Goal: Task Accomplishment & Management: Use online tool/utility

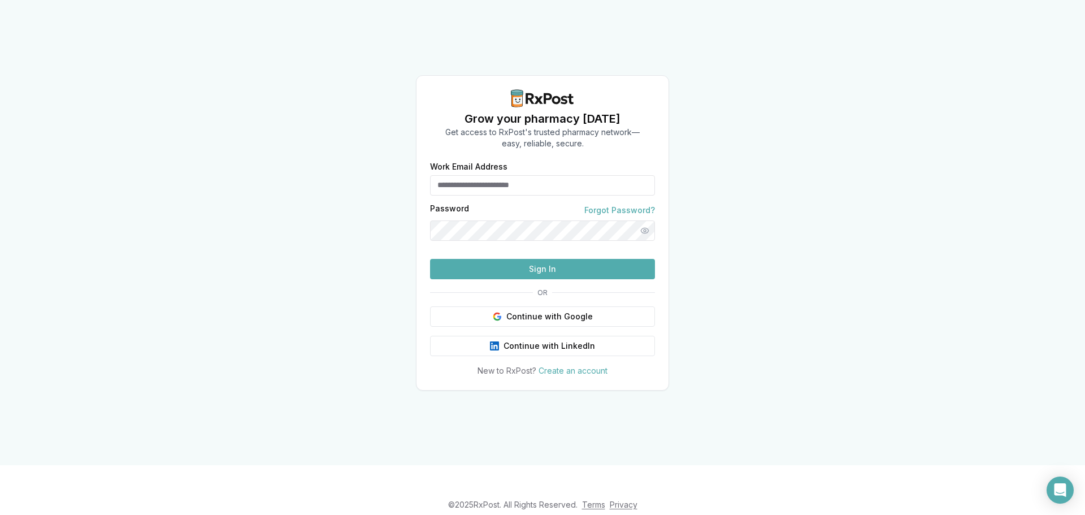
click at [476, 175] on input "Work Email Address" at bounding box center [542, 185] width 225 height 20
type input "*"
click at [466, 175] on input "**********" at bounding box center [542, 185] width 225 height 20
type input "**********"
click at [534, 279] on button "Sign In" at bounding box center [542, 269] width 225 height 20
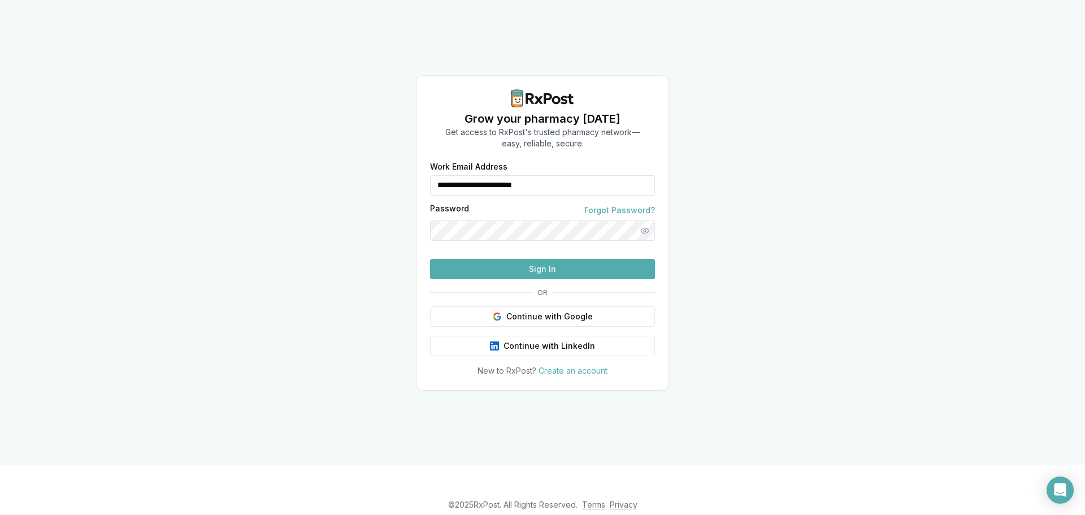
click at [544, 279] on button "Sign In" at bounding box center [542, 269] width 225 height 20
click at [421, 224] on div "**********" at bounding box center [543, 270] width 252 height 214
click at [490, 279] on button "Sign In" at bounding box center [542, 269] width 225 height 20
click at [413, 211] on div "**********" at bounding box center [542, 232] width 1085 height 465
click at [646, 220] on button "Show password" at bounding box center [645, 230] width 20 height 20
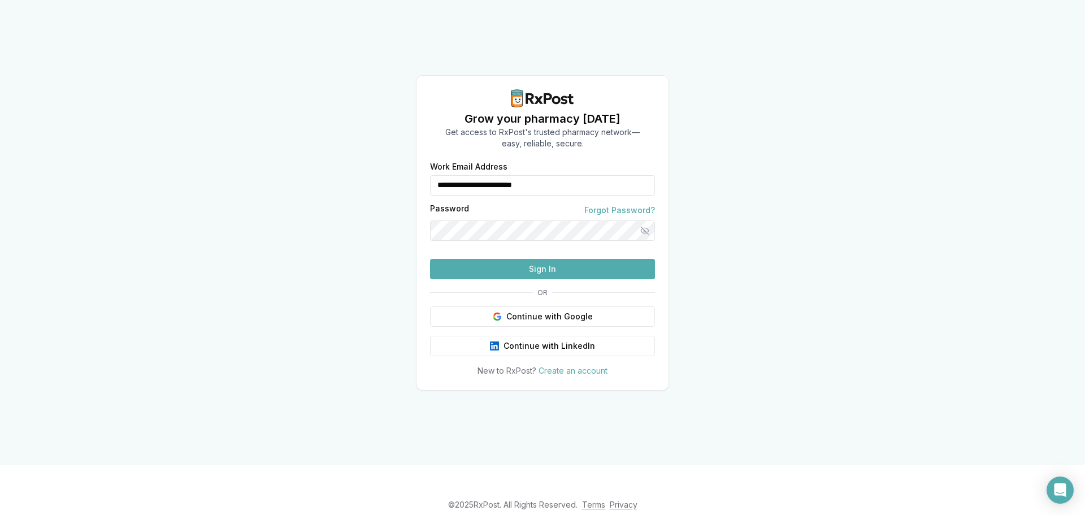
click at [501, 279] on button "Sign In" at bounding box center [542, 269] width 225 height 20
click at [500, 279] on button "Sign In" at bounding box center [542, 269] width 225 height 20
click at [418, 210] on div "**********" at bounding box center [543, 270] width 252 height 214
click at [492, 279] on button "Sign In" at bounding box center [542, 269] width 225 height 20
click at [614, 205] on link "Forgot Password?" at bounding box center [620, 210] width 71 height 11
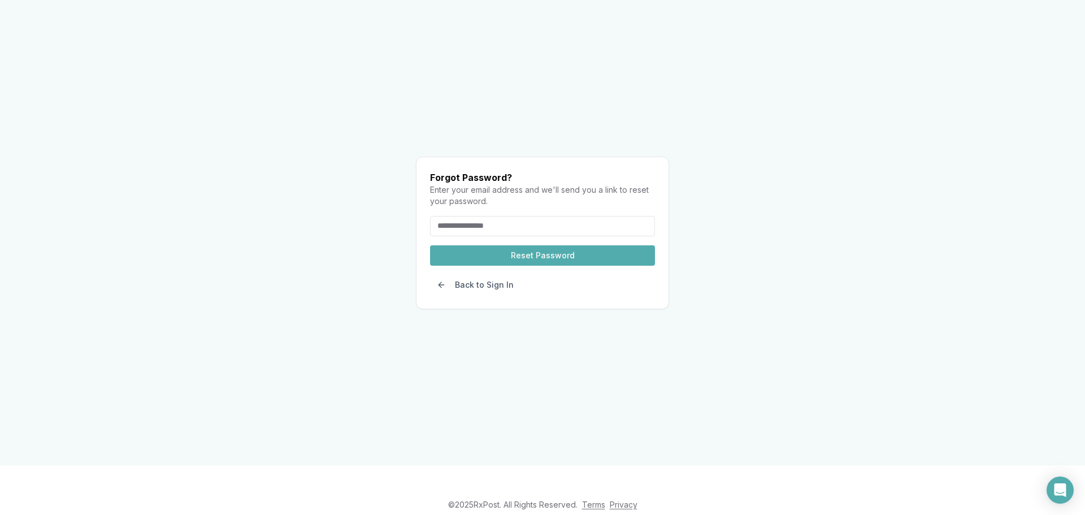
click at [521, 216] on input "email" at bounding box center [542, 226] width 225 height 20
type input "*"
type input "**********"
click at [531, 245] on button "Reset Password" at bounding box center [542, 255] width 225 height 20
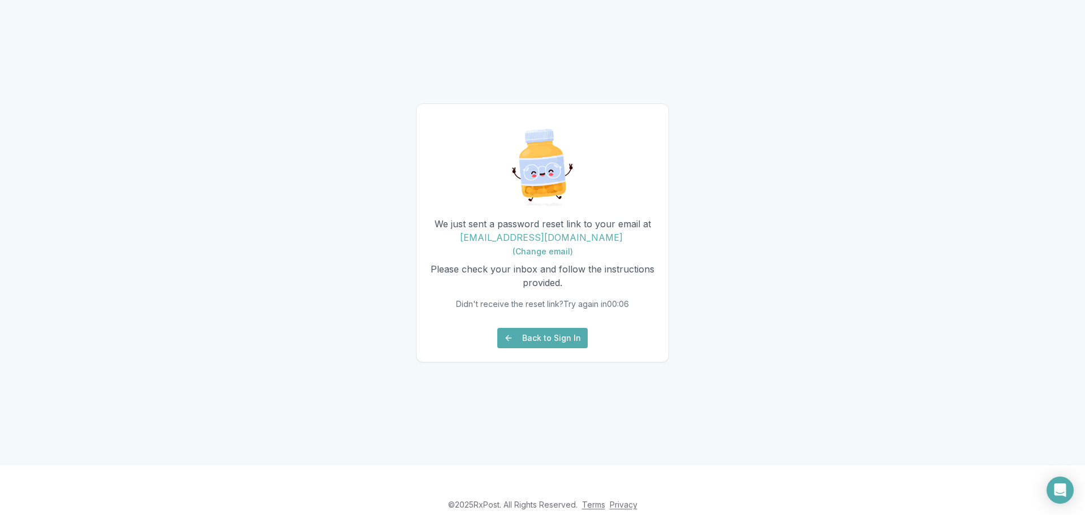
click at [544, 346] on button "Back to Sign In" at bounding box center [542, 338] width 90 height 20
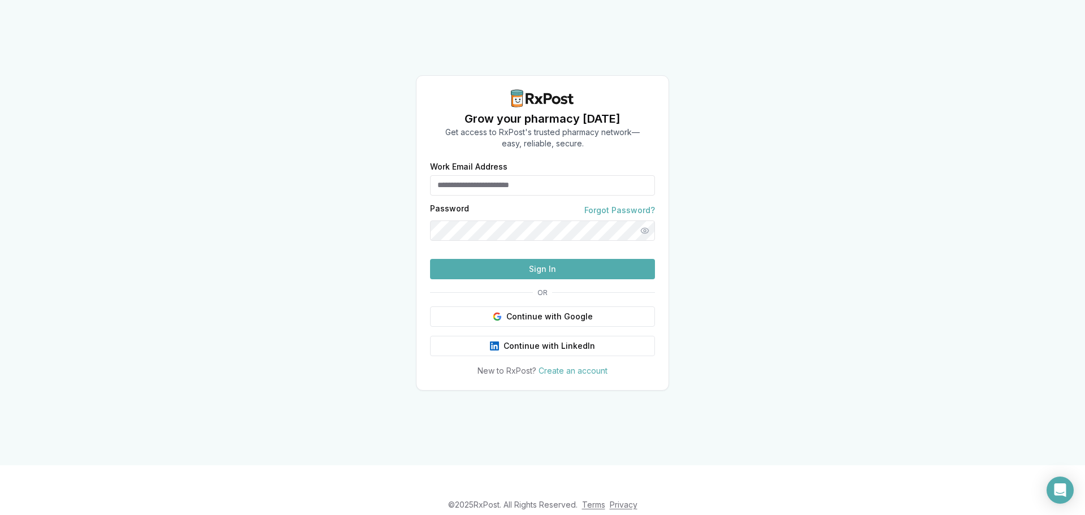
click at [471, 175] on input "Work Email Address" at bounding box center [542, 185] width 225 height 20
type input "**********"
click at [521, 279] on button "Sign In" at bounding box center [542, 269] width 225 height 20
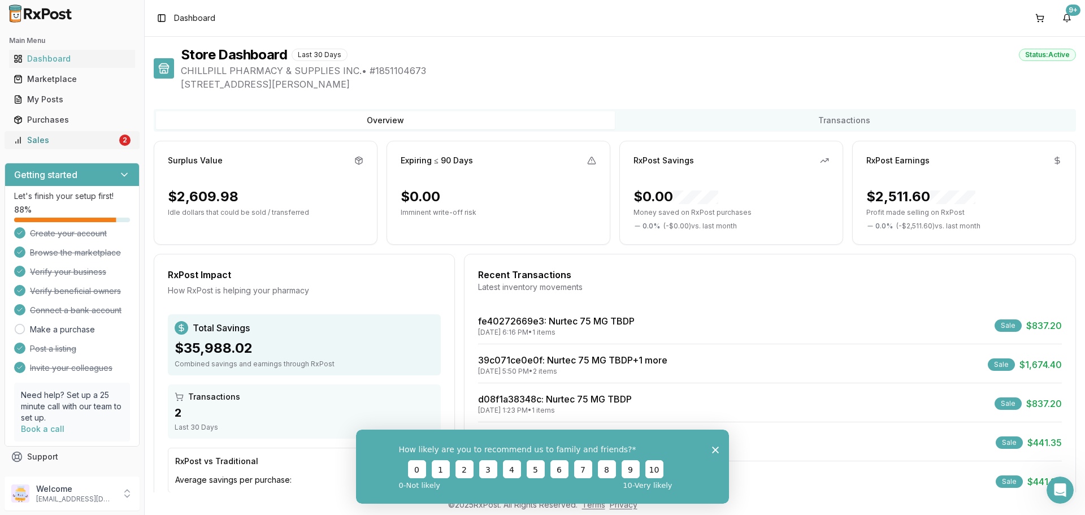
click at [41, 138] on div "Sales" at bounding box center [65, 140] width 103 height 11
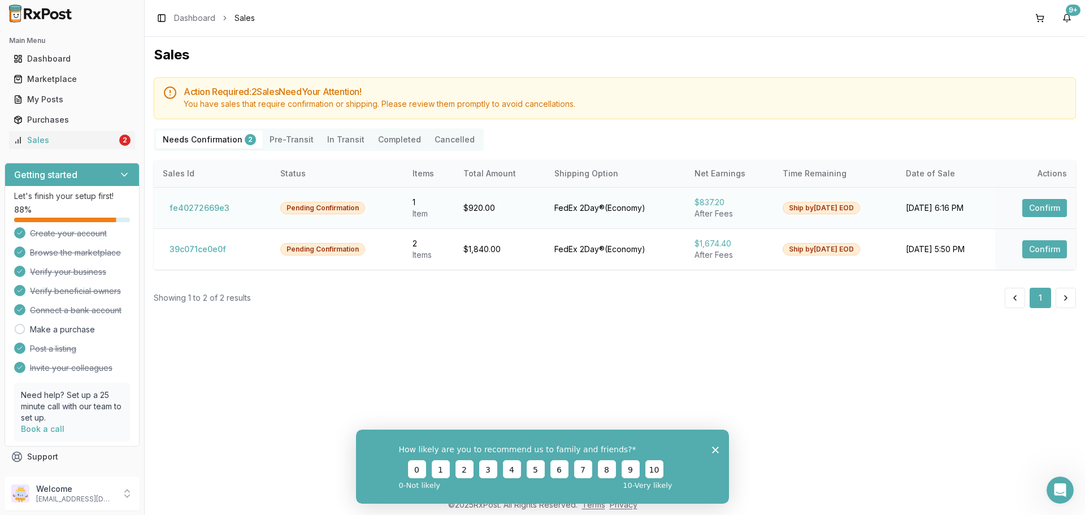
click at [1034, 209] on button "Confirm" at bounding box center [1045, 208] width 45 height 18
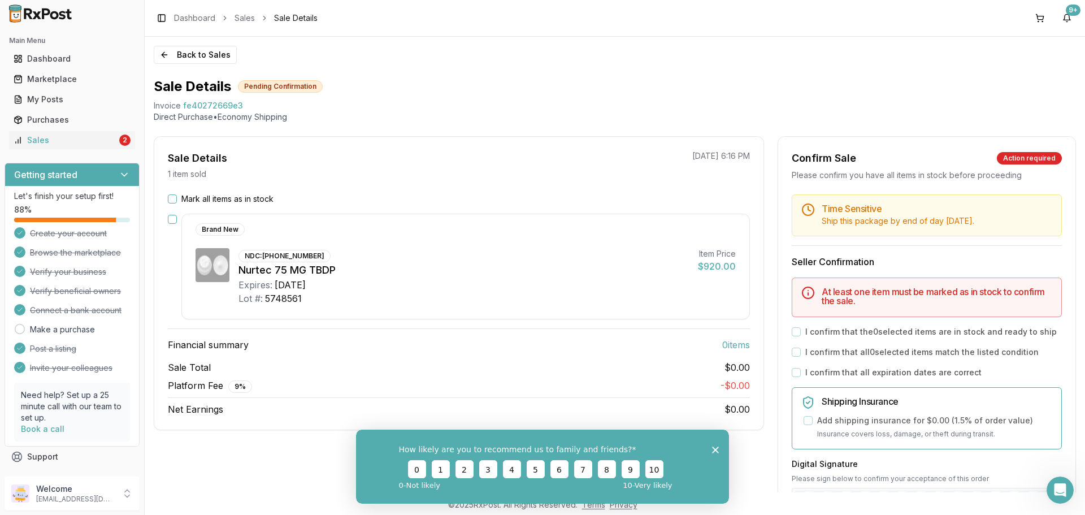
click at [798, 337] on div "I confirm that the 0 selected items are in stock and ready to ship" at bounding box center [927, 331] width 270 height 11
click at [174, 200] on button "Mark all items as in stock" at bounding box center [172, 198] width 9 height 9
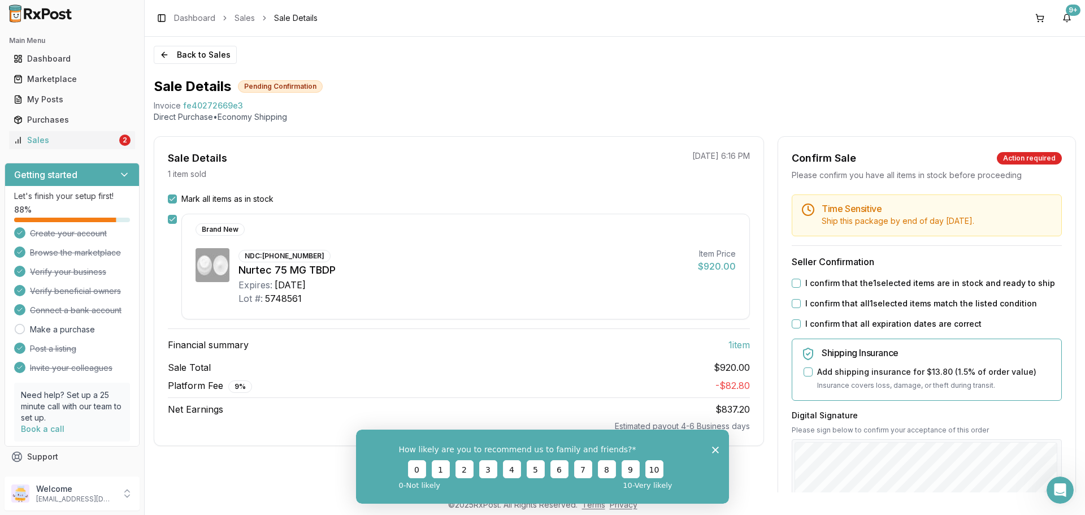
click at [794, 288] on button "I confirm that the 1 selected items are in stock and ready to ship" at bounding box center [796, 283] width 9 height 9
click at [794, 308] on button "I confirm that all 1 selected items match the listed condition" at bounding box center [796, 303] width 9 height 9
click at [795, 328] on button "I confirm that all expiration dates are correct" at bounding box center [796, 323] width 9 height 9
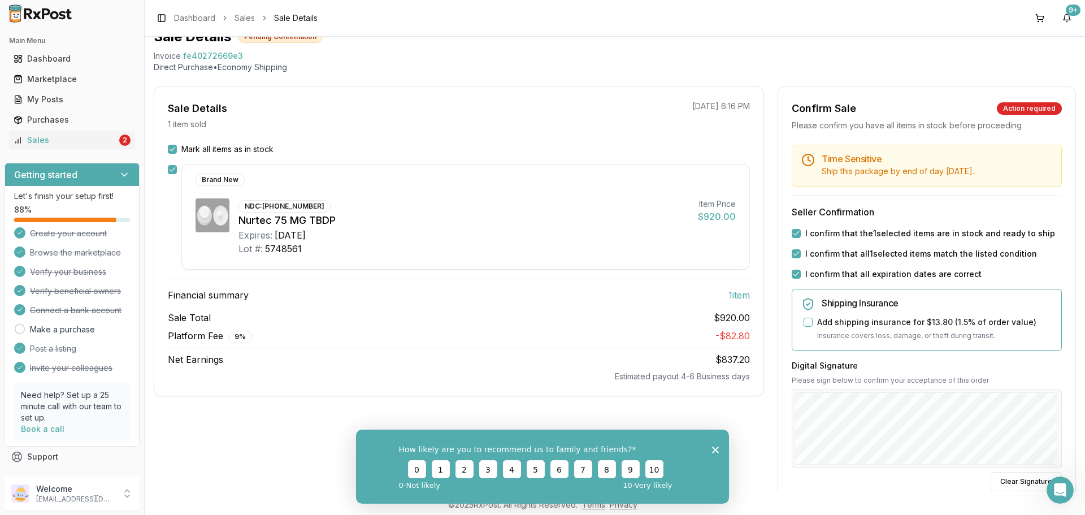
scroll to position [170, 0]
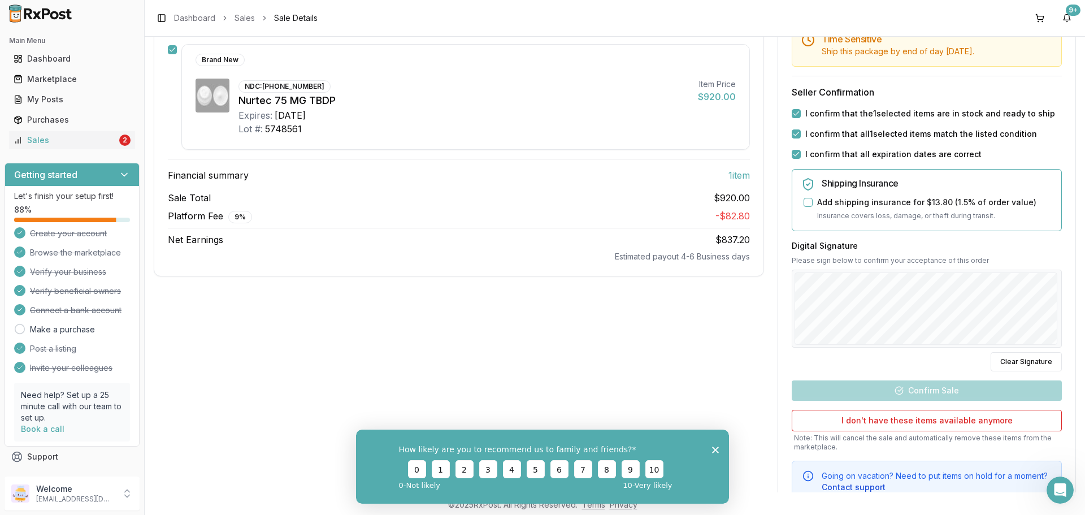
click at [860, 305] on div "Time Sensitive Ship this package by end of day [DATE] . Seller Confirmation I c…" at bounding box center [926, 264] width 297 height 478
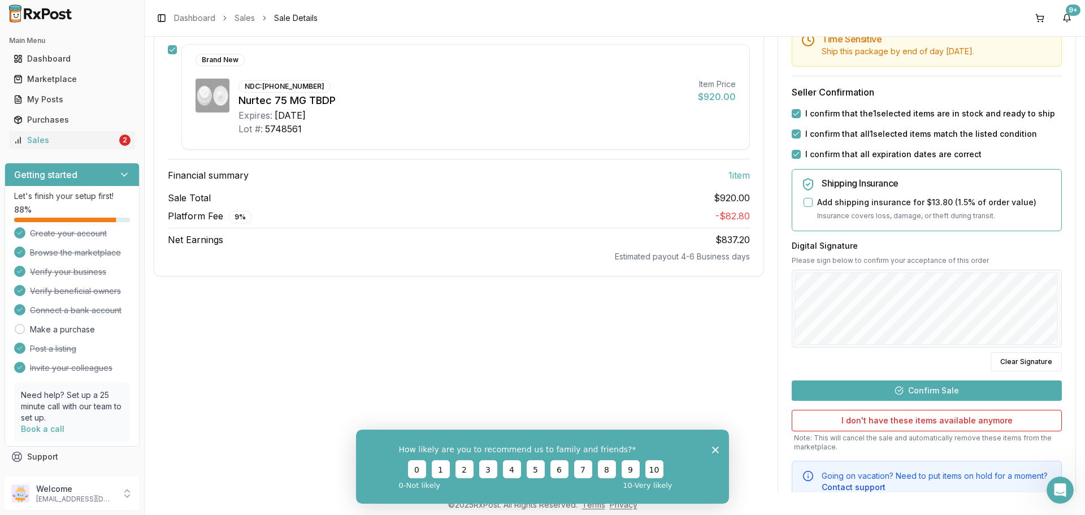
click at [898, 401] on button "Confirm Sale" at bounding box center [927, 390] width 270 height 20
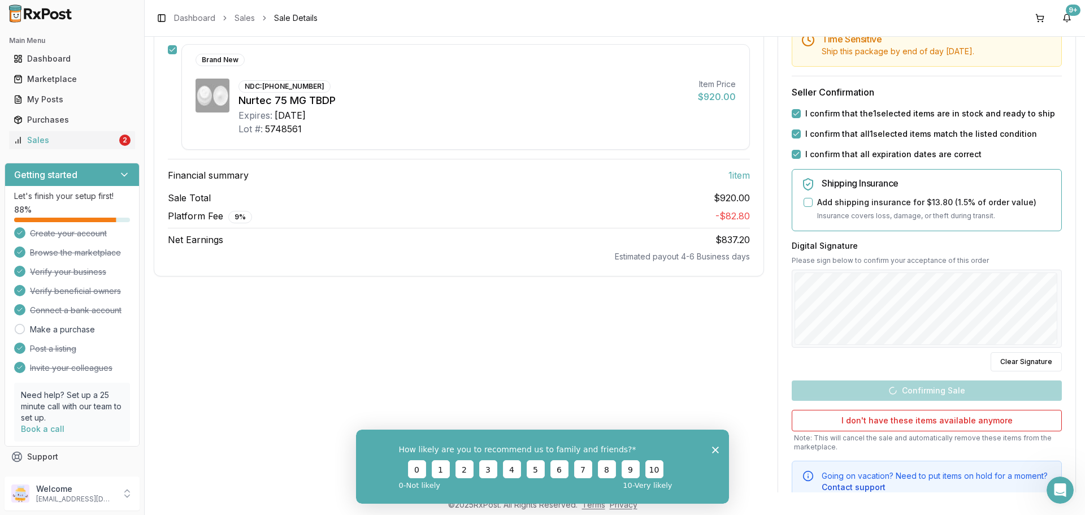
scroll to position [61, 0]
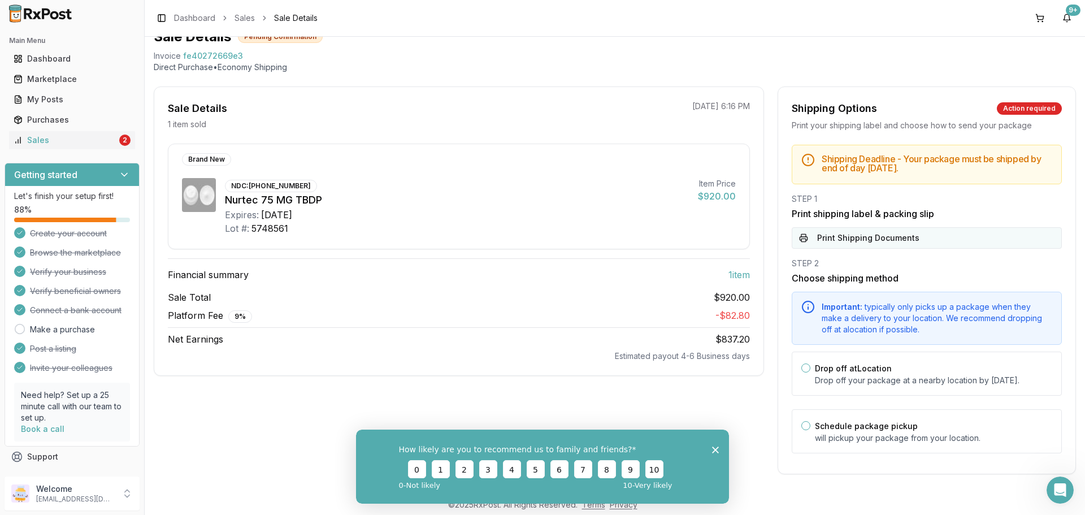
click at [833, 227] on button "Print Shipping Documents" at bounding box center [927, 237] width 270 height 21
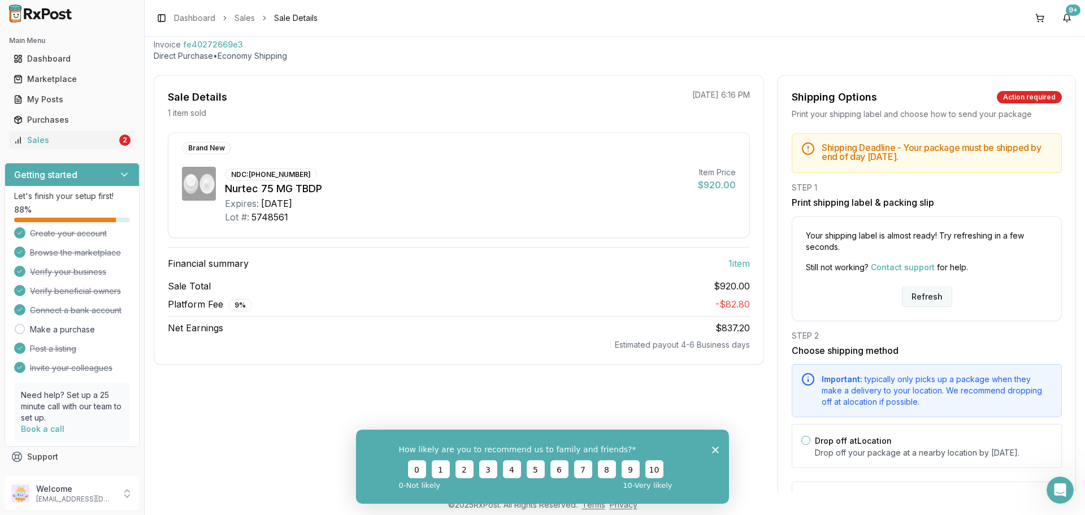
click at [932, 300] on button "Refresh" at bounding box center [927, 297] width 50 height 20
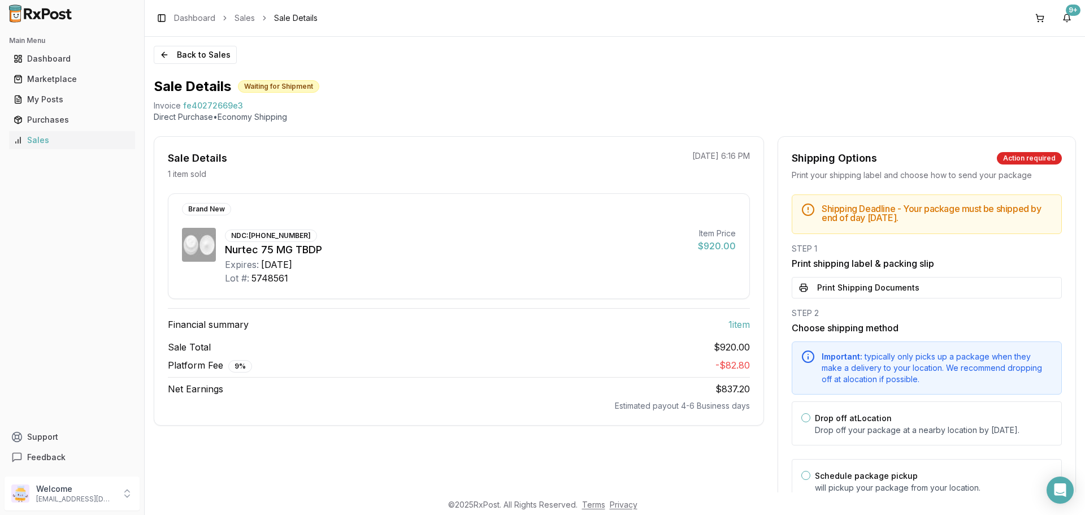
click at [872, 283] on button "Print Shipping Documents" at bounding box center [927, 287] width 270 height 21
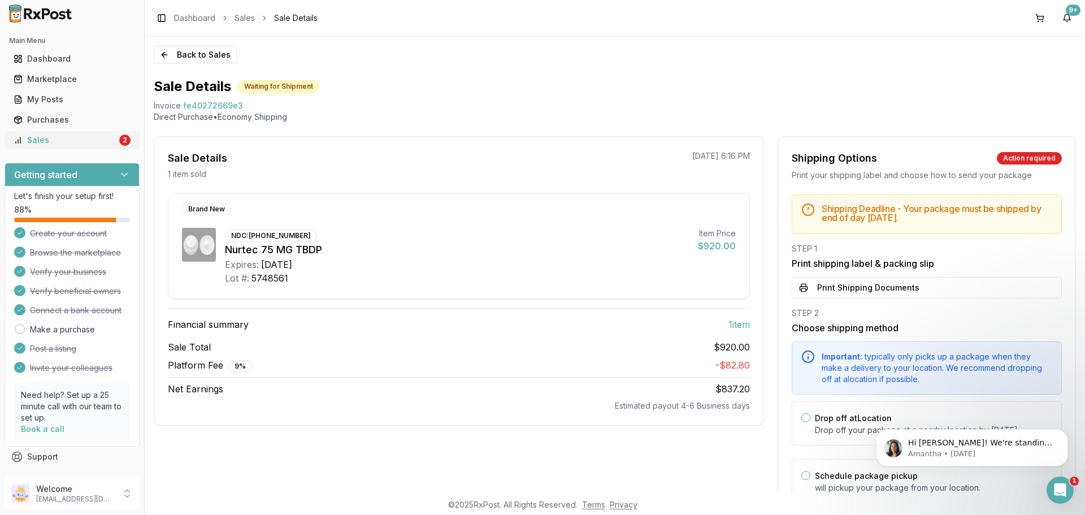
click at [63, 144] on div "Sales" at bounding box center [65, 140] width 103 height 11
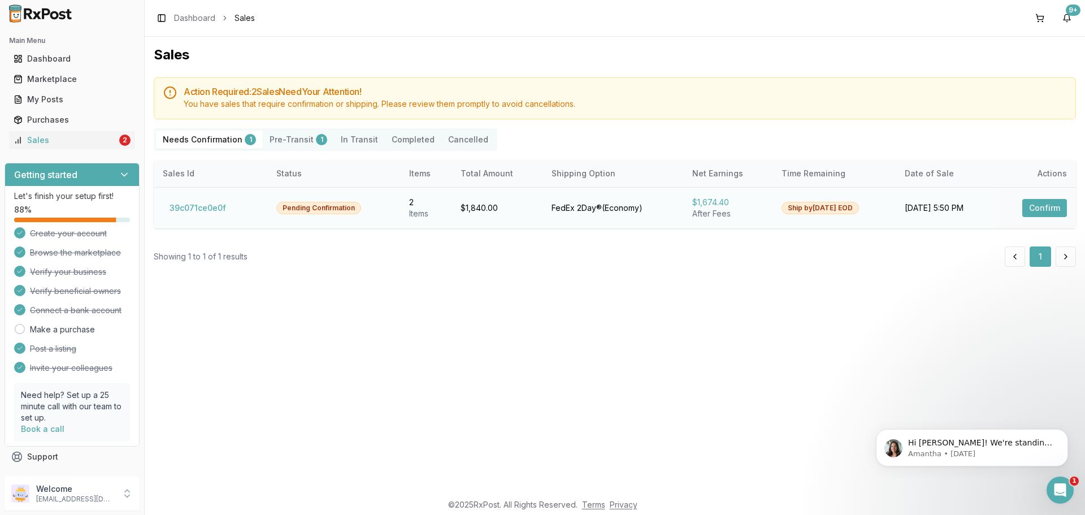
click at [1051, 206] on button "Confirm" at bounding box center [1045, 208] width 45 height 18
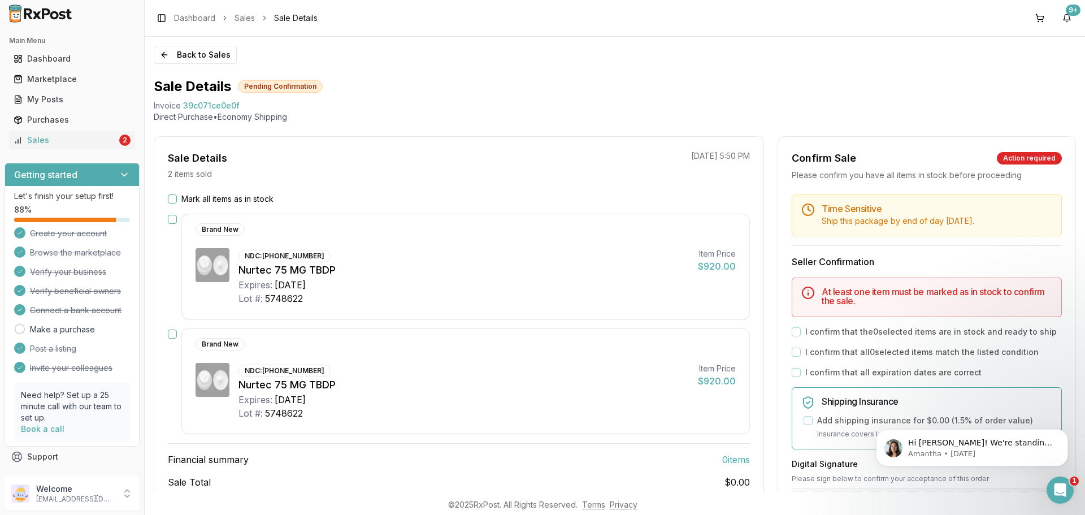
click at [171, 199] on button "Mark all items as in stock" at bounding box center [172, 198] width 9 height 9
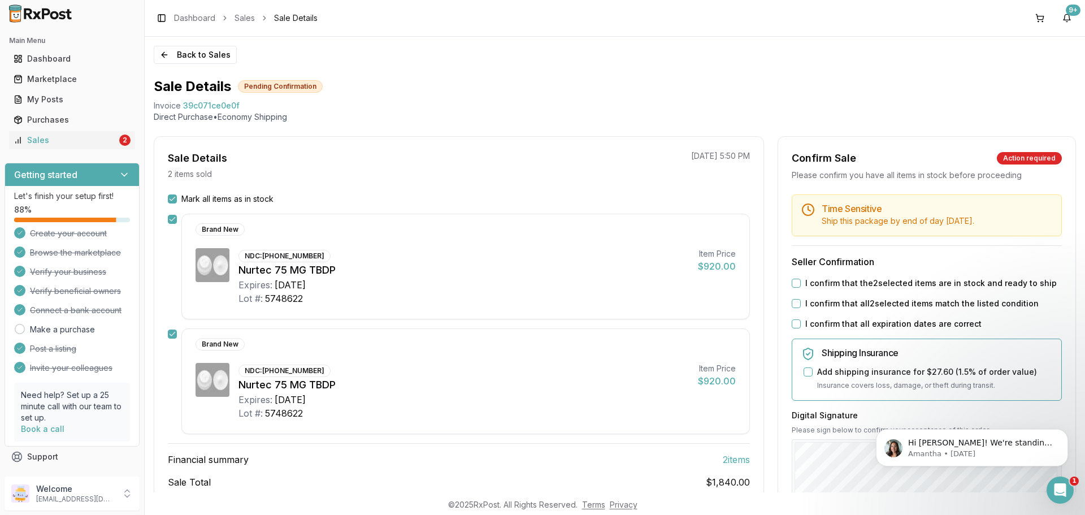
drag, startPoint x: 794, startPoint y: 297, endPoint x: 798, endPoint y: 317, distance: 20.2
click at [794, 288] on button "I confirm that the 2 selected items are in stock and ready to ship" at bounding box center [796, 283] width 9 height 9
click at [798, 309] on div "I confirm that all 2 selected items match the listed condition" at bounding box center [927, 303] width 270 height 11
click at [798, 330] on div "I confirm that all expiration dates are correct" at bounding box center [927, 323] width 270 height 11
click at [795, 308] on button "I confirm that all 2 selected items match the listed condition" at bounding box center [796, 303] width 9 height 9
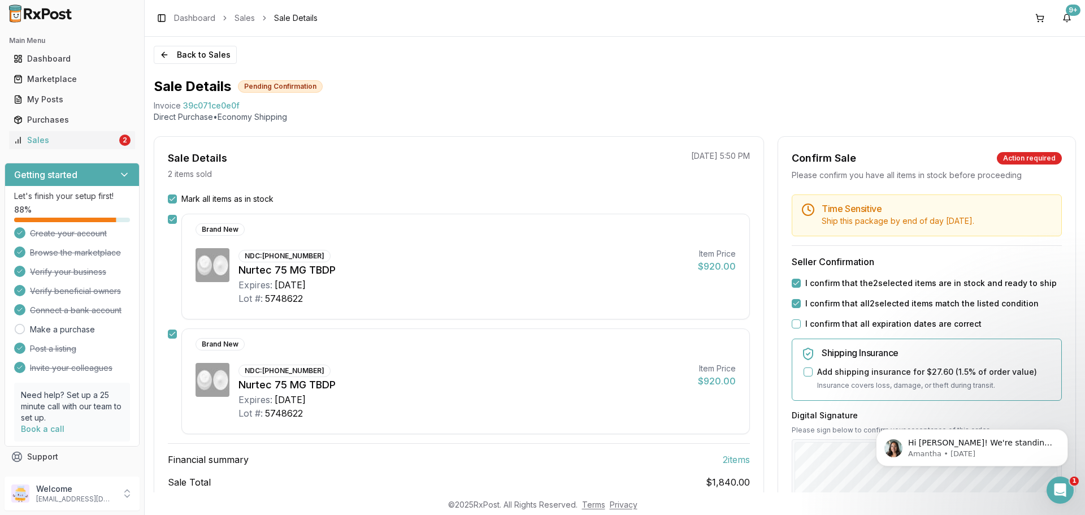
click at [794, 328] on button "I confirm that all expiration dates are correct" at bounding box center [796, 323] width 9 height 9
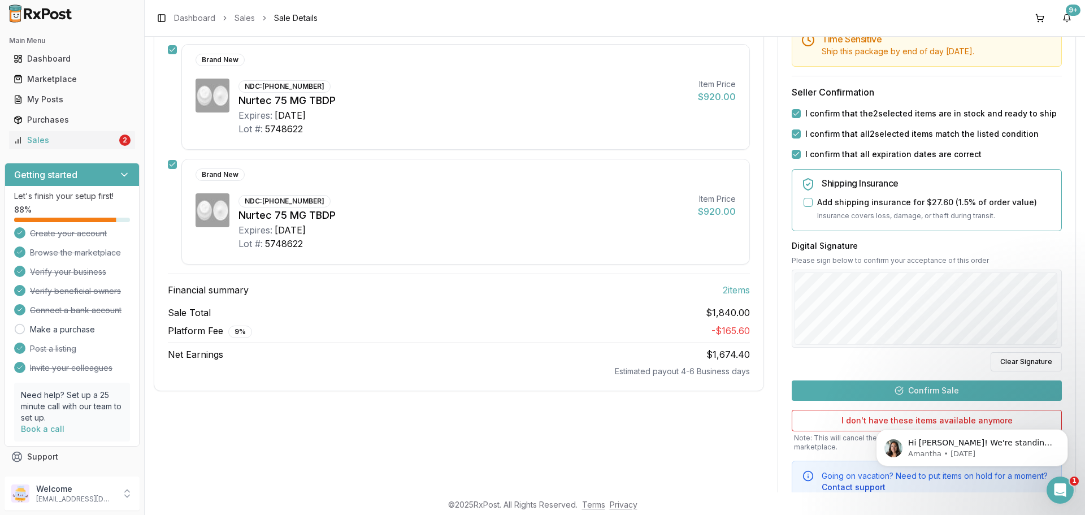
click at [904, 396] on button "Confirm Sale" at bounding box center [927, 390] width 270 height 20
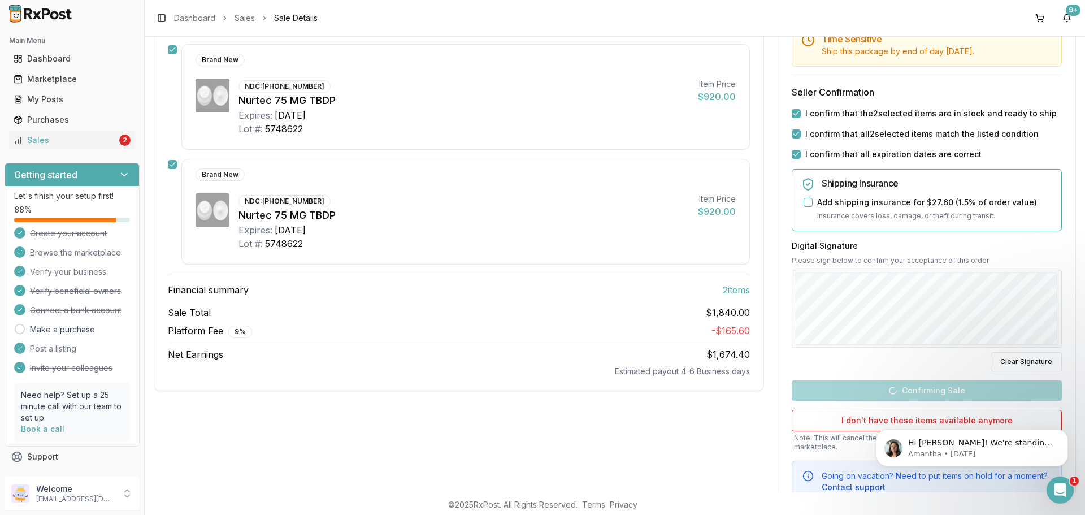
scroll to position [66, 0]
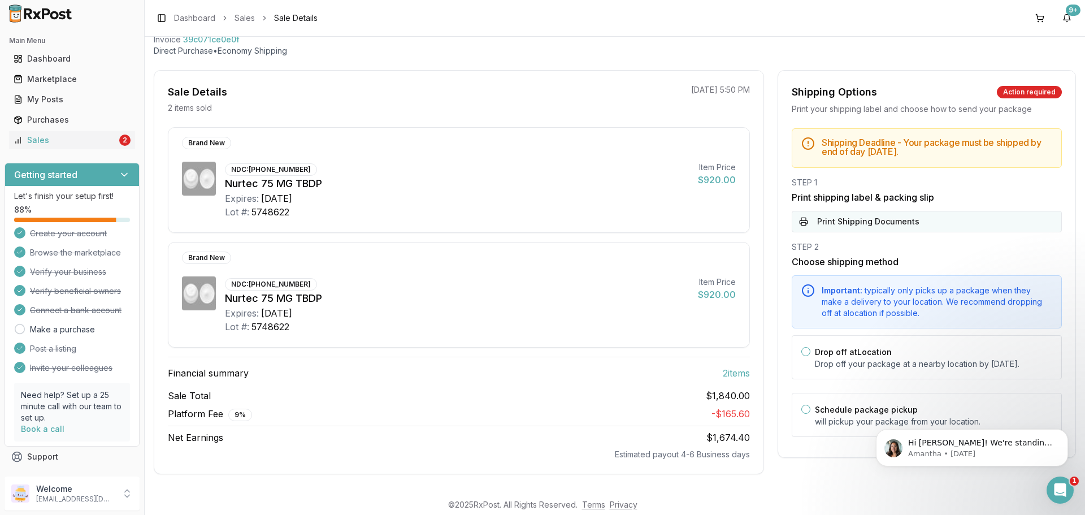
click at [832, 215] on button "Print Shipping Documents" at bounding box center [927, 221] width 270 height 21
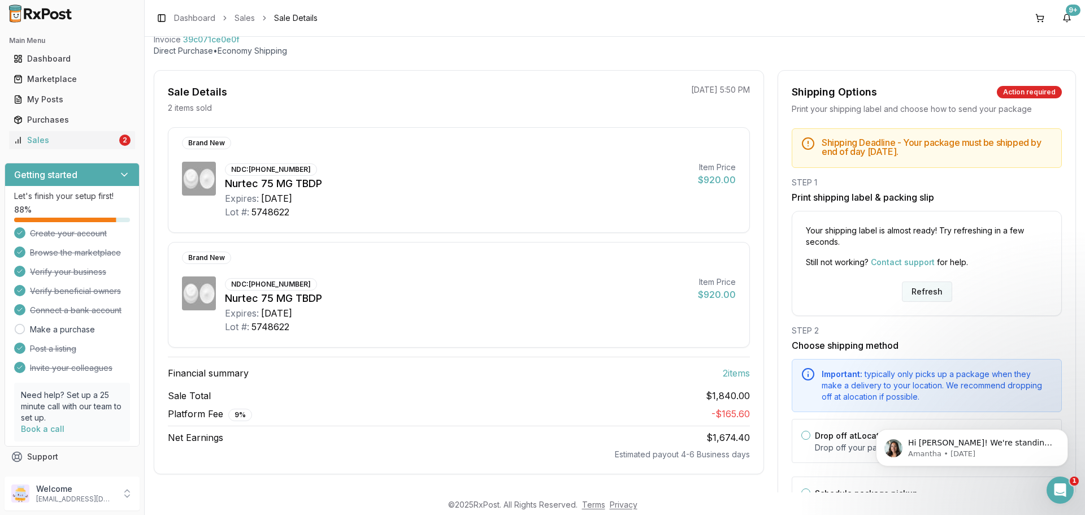
click at [916, 297] on button "Refresh" at bounding box center [927, 292] width 50 height 20
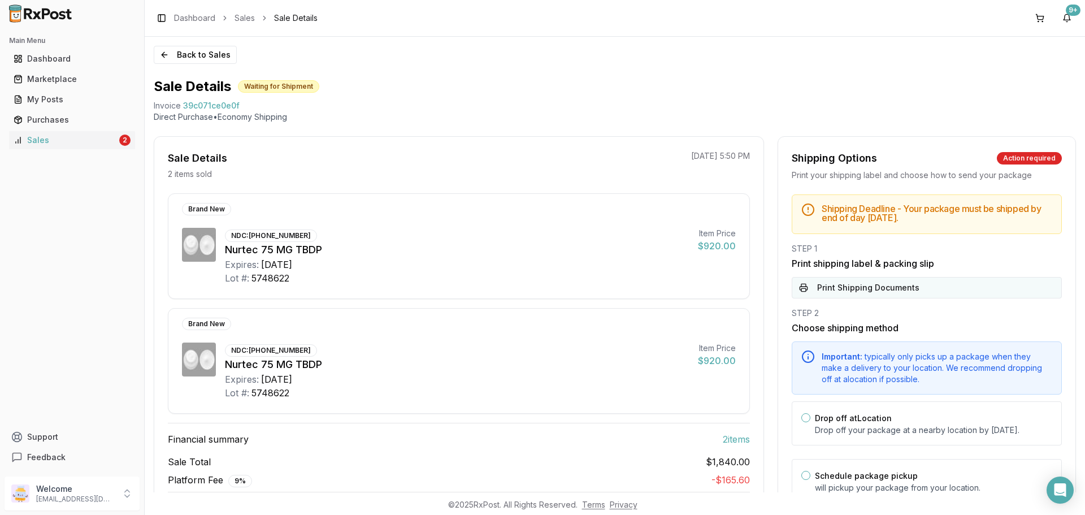
click at [824, 292] on button "Print Shipping Documents" at bounding box center [927, 287] width 270 height 21
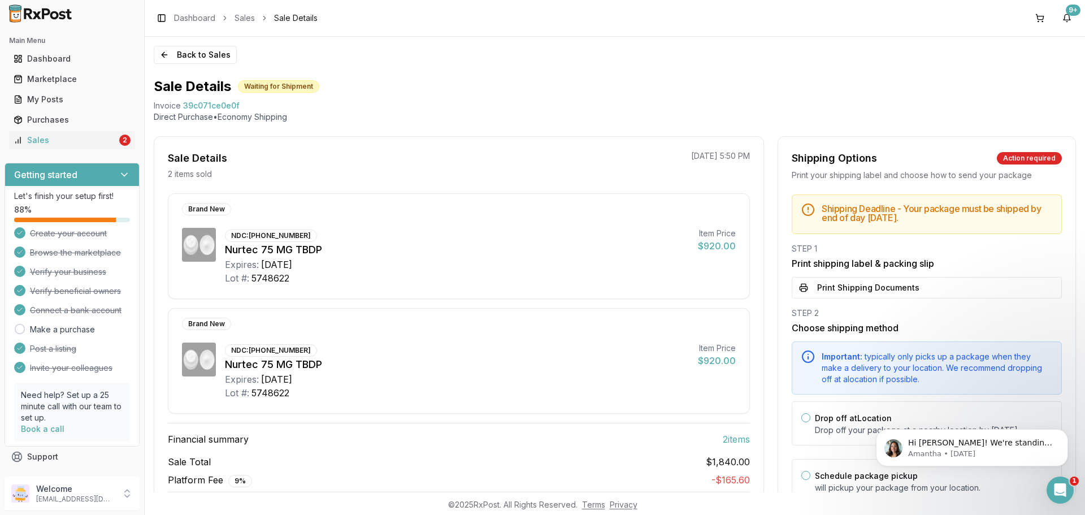
scroll to position [66, 0]
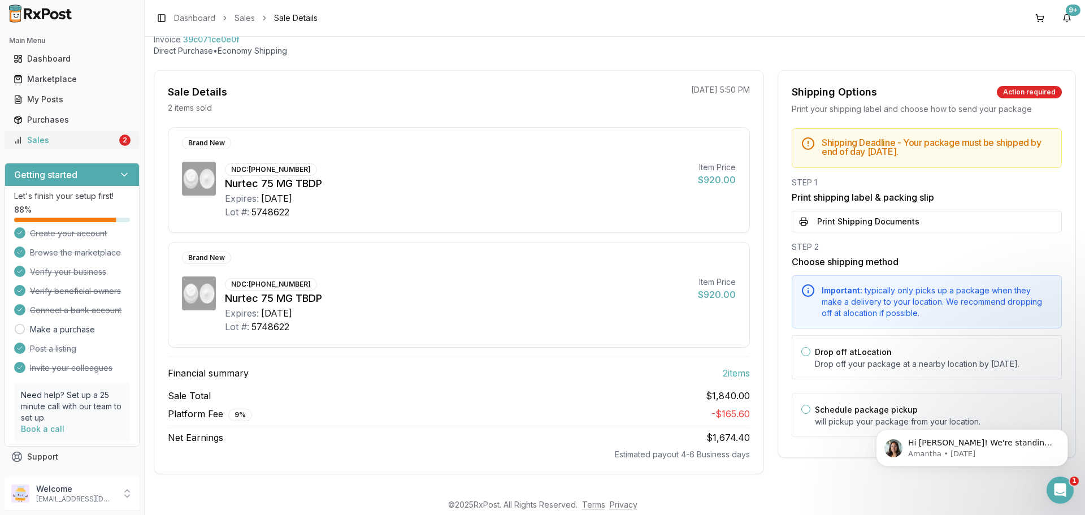
click at [72, 145] on div "Sales" at bounding box center [65, 140] width 103 height 11
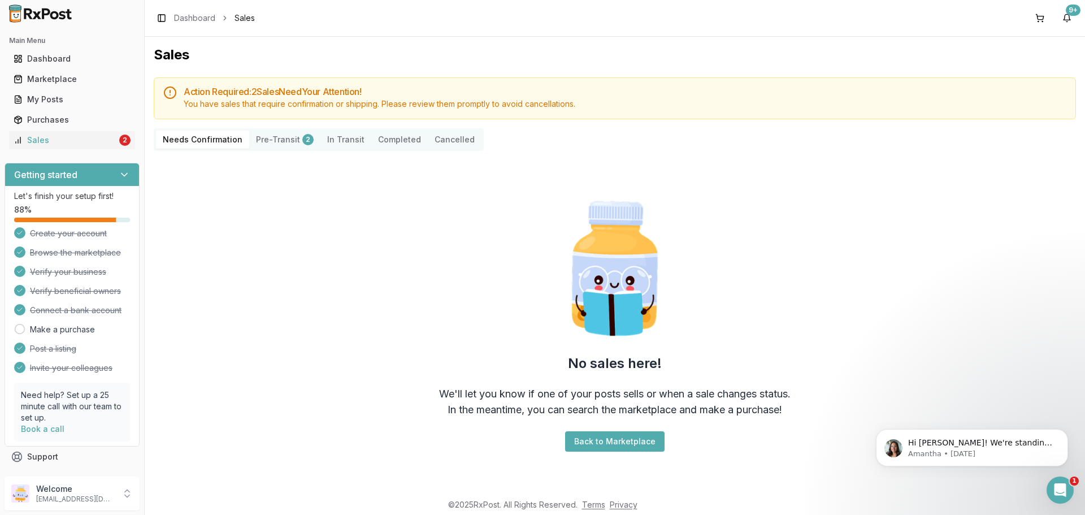
click at [282, 141] on button "Pre-Transit 2" at bounding box center [284, 140] width 71 height 18
